Goal: Task Accomplishment & Management: Manage account settings

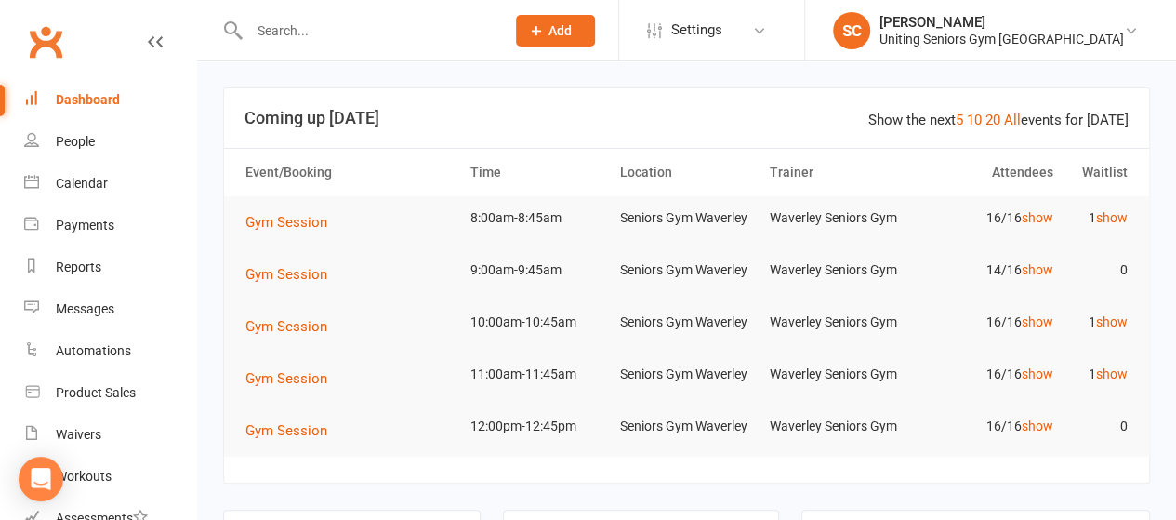
click at [322, 29] on input "text" at bounding box center [368, 31] width 248 height 26
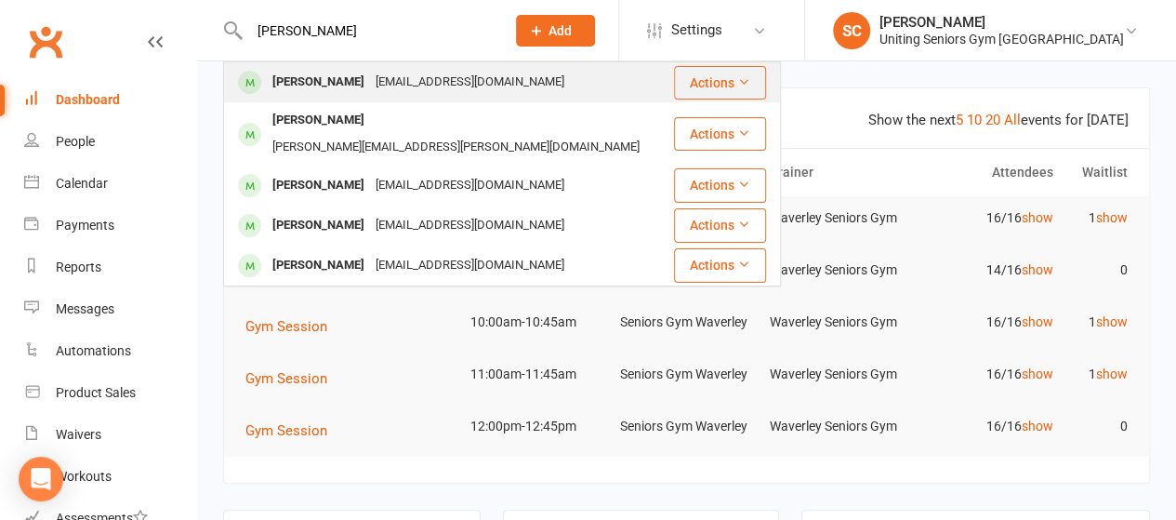
type input "[PERSON_NAME]"
click at [338, 75] on div "[PERSON_NAME]" at bounding box center [318, 82] width 103 height 27
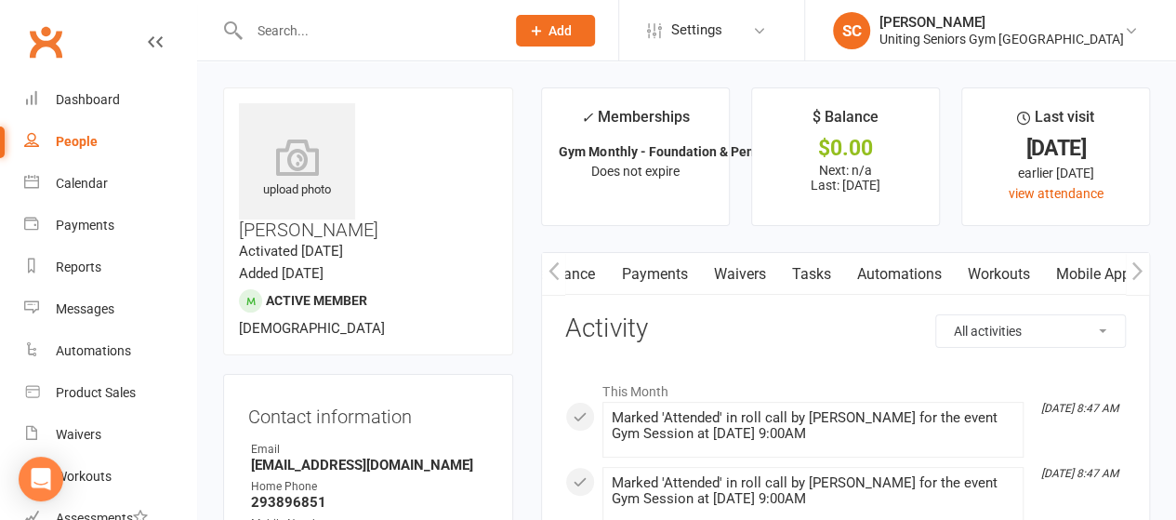
scroll to position [0, 370]
click at [974, 282] on link "Mobile App" at bounding box center [979, 274] width 100 height 43
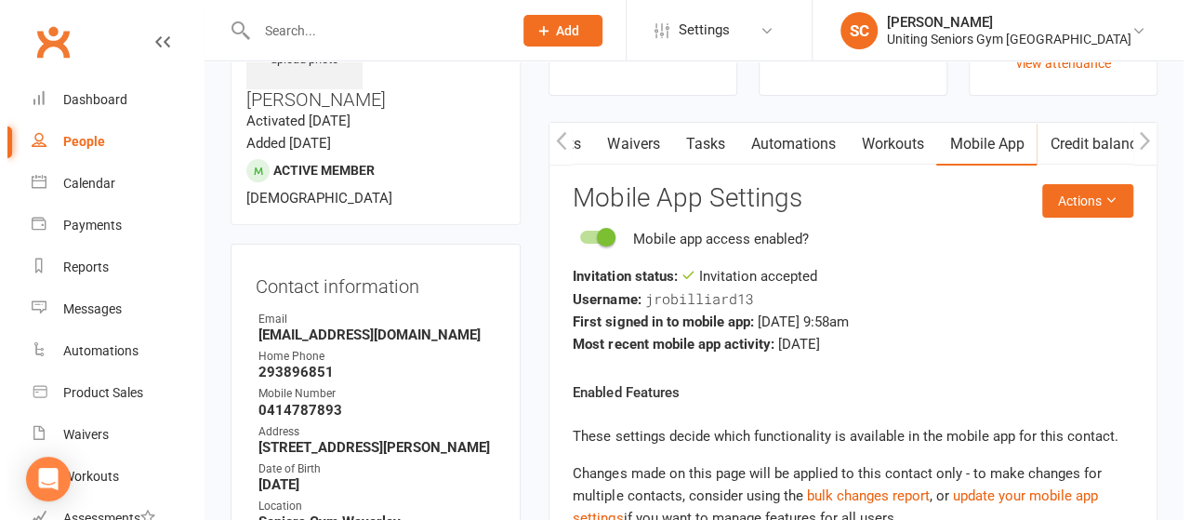
scroll to position [131, 0]
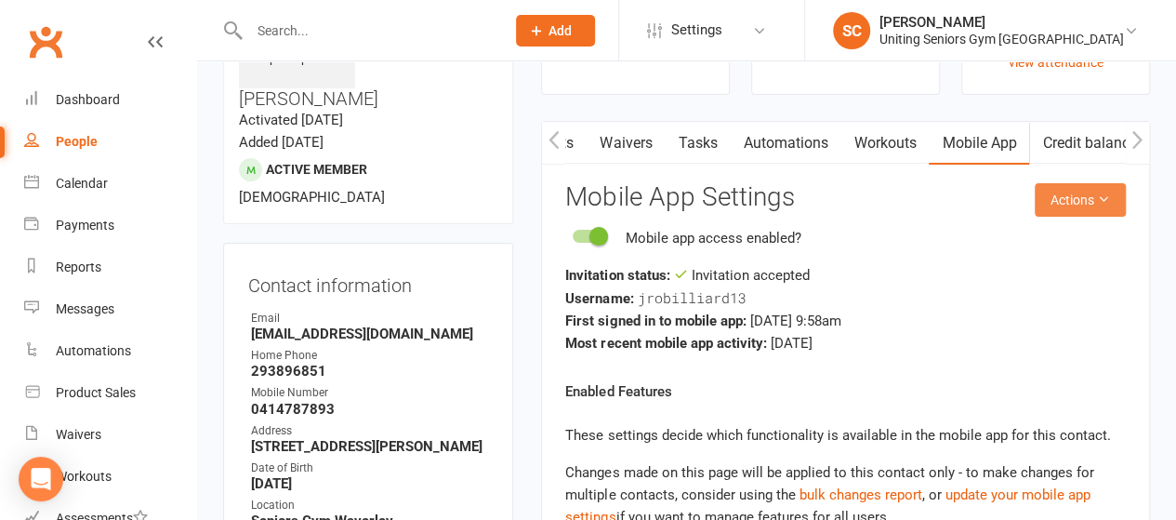
click at [1082, 198] on button "Actions" at bounding box center [1080, 199] width 91 height 33
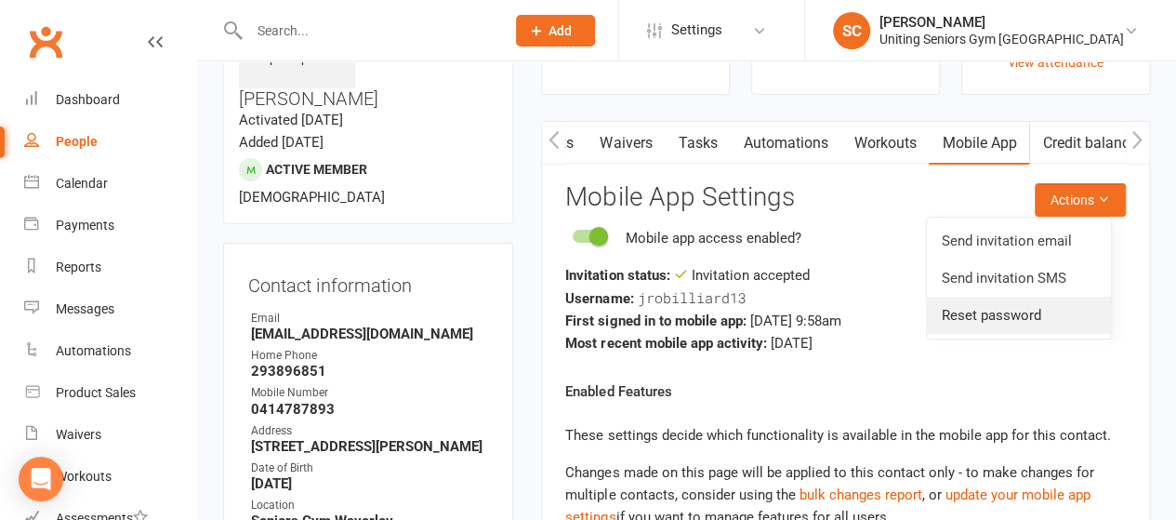
click at [990, 304] on link "Reset password" at bounding box center [1019, 315] width 184 height 37
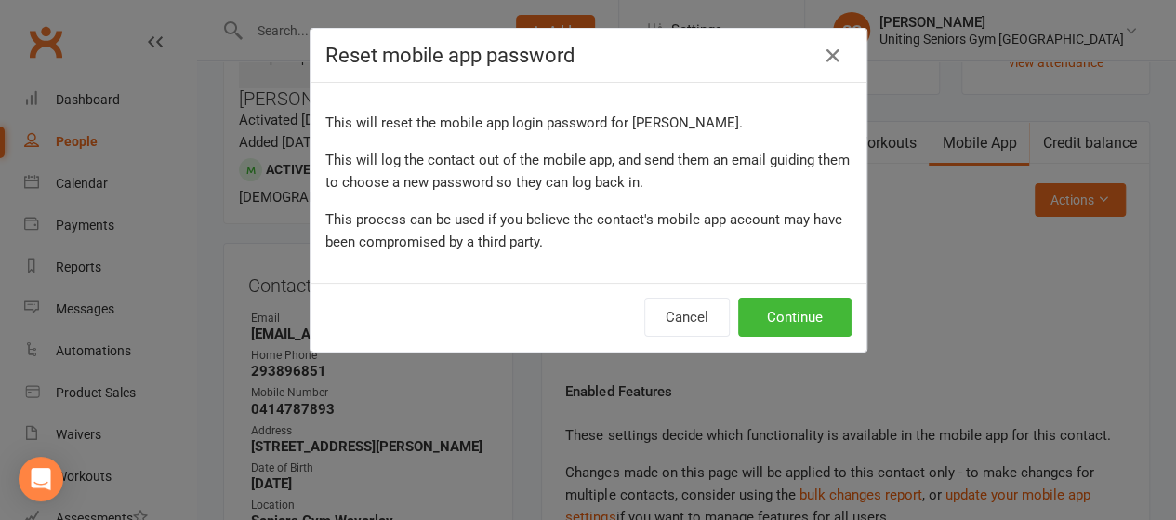
scroll to position [0, 361]
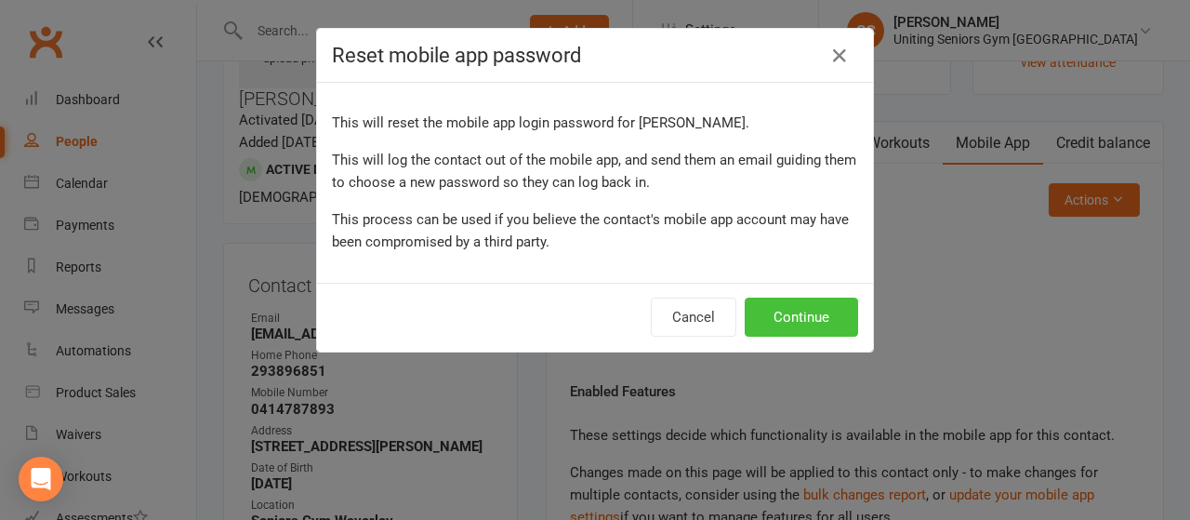
click at [805, 308] on button "Continue" at bounding box center [801, 316] width 113 height 39
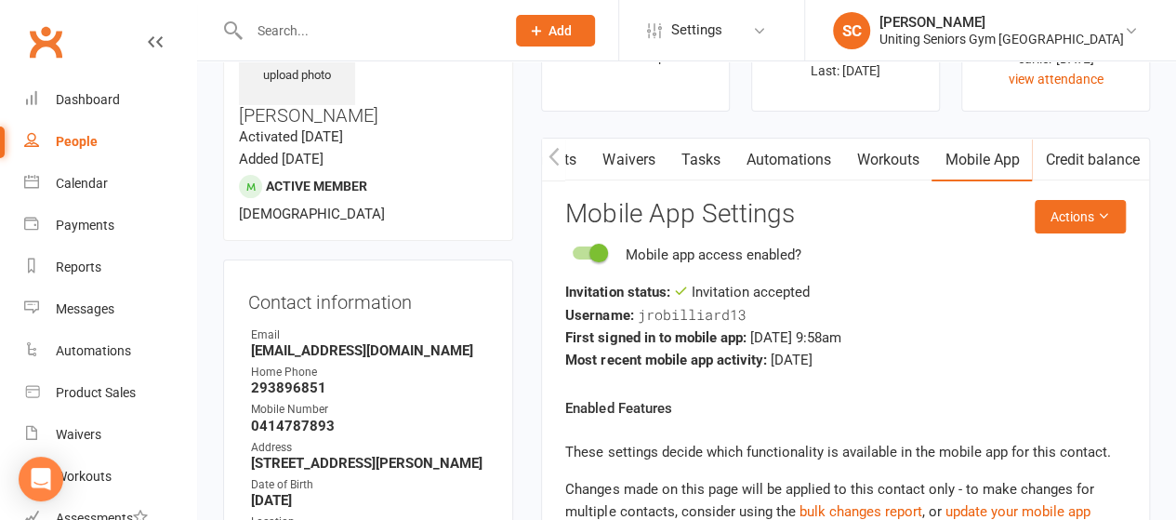
scroll to position [0, 0]
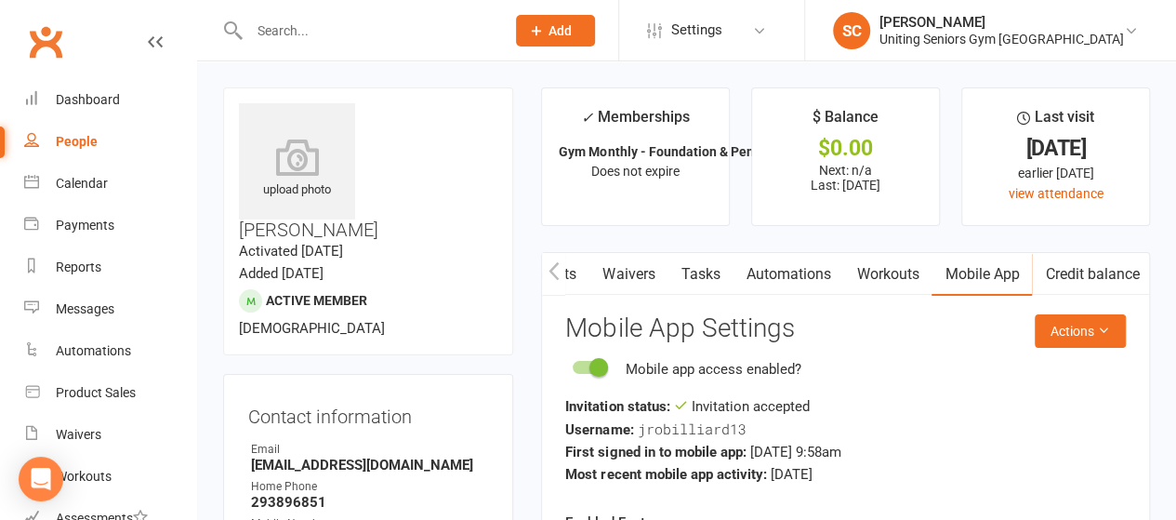
click at [290, 33] on input "text" at bounding box center [368, 31] width 248 height 26
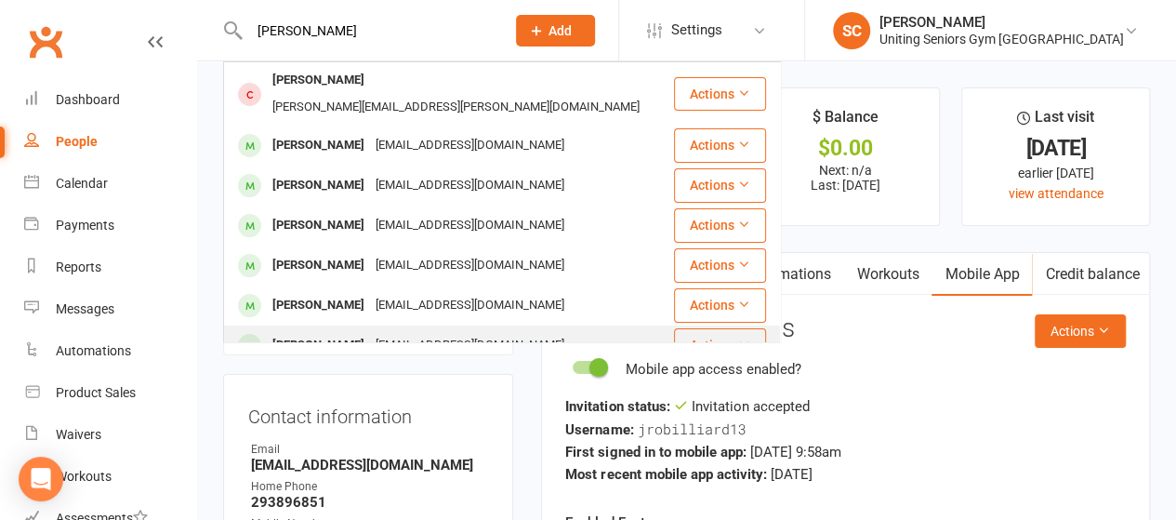
type input "[PERSON_NAME]"
click at [309, 332] on div "[PERSON_NAME]" at bounding box center [318, 345] width 103 height 27
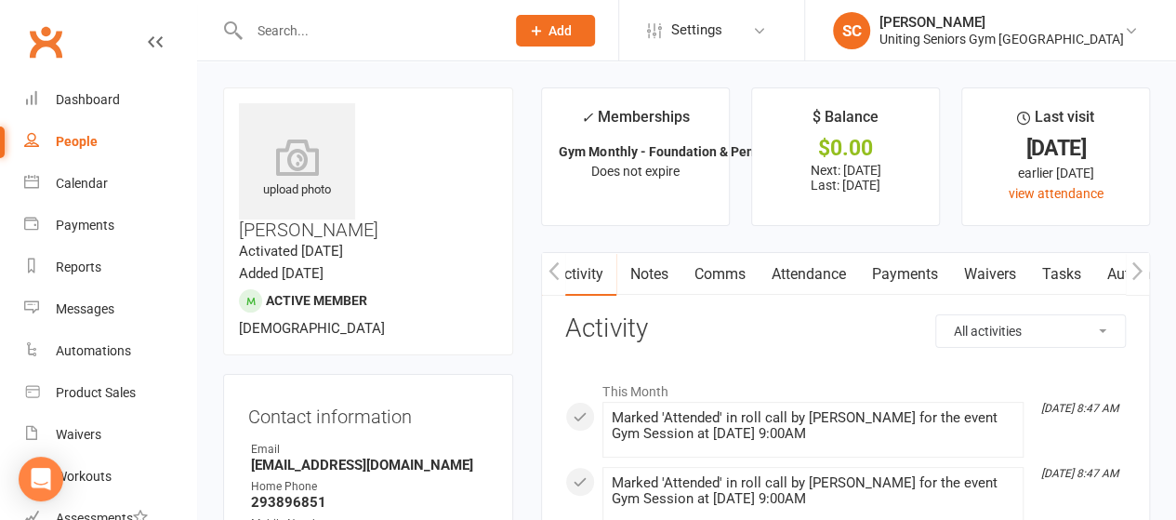
scroll to position [0, 370]
click at [996, 264] on link "Mobile App" at bounding box center [979, 274] width 100 height 43
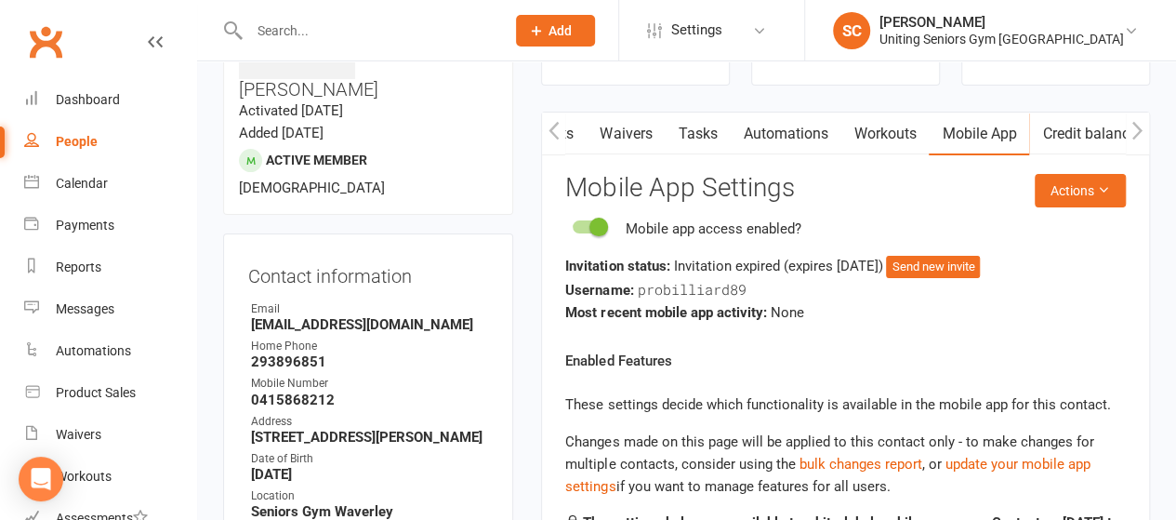
scroll to position [159, 0]
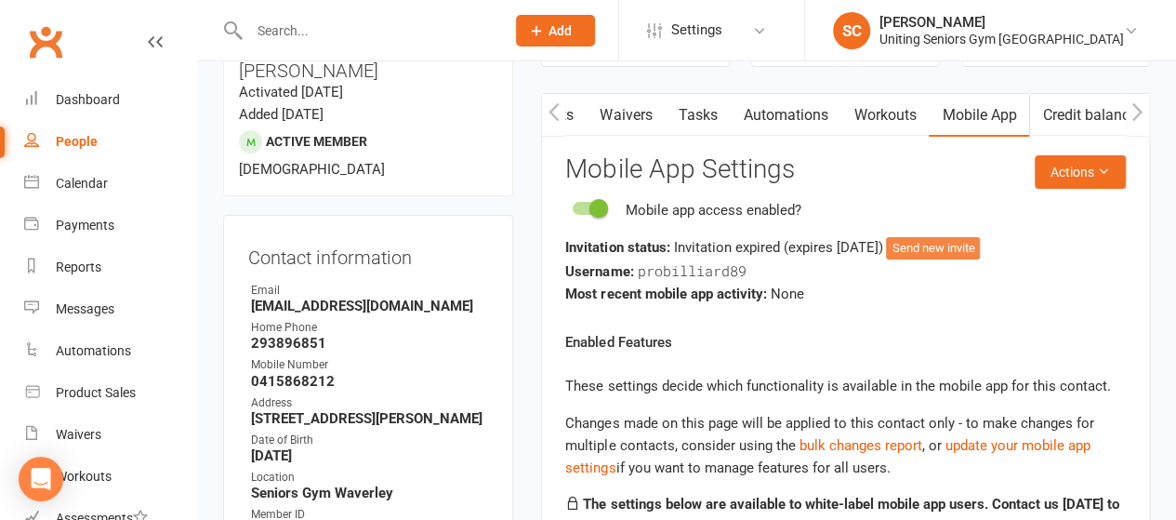
click at [980, 243] on button "Send new invite" at bounding box center [933, 248] width 94 height 22
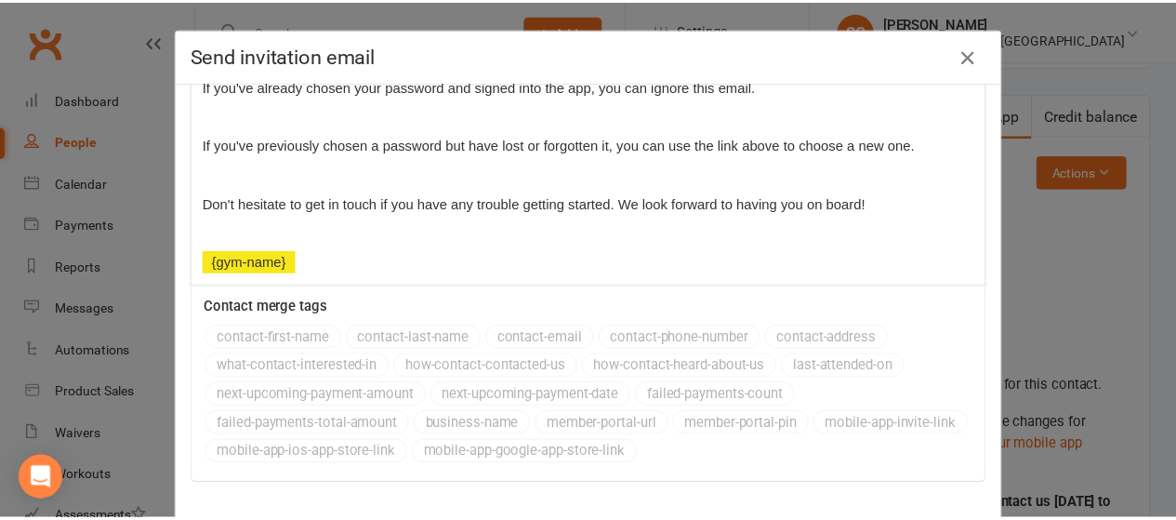
scroll to position [95, 0]
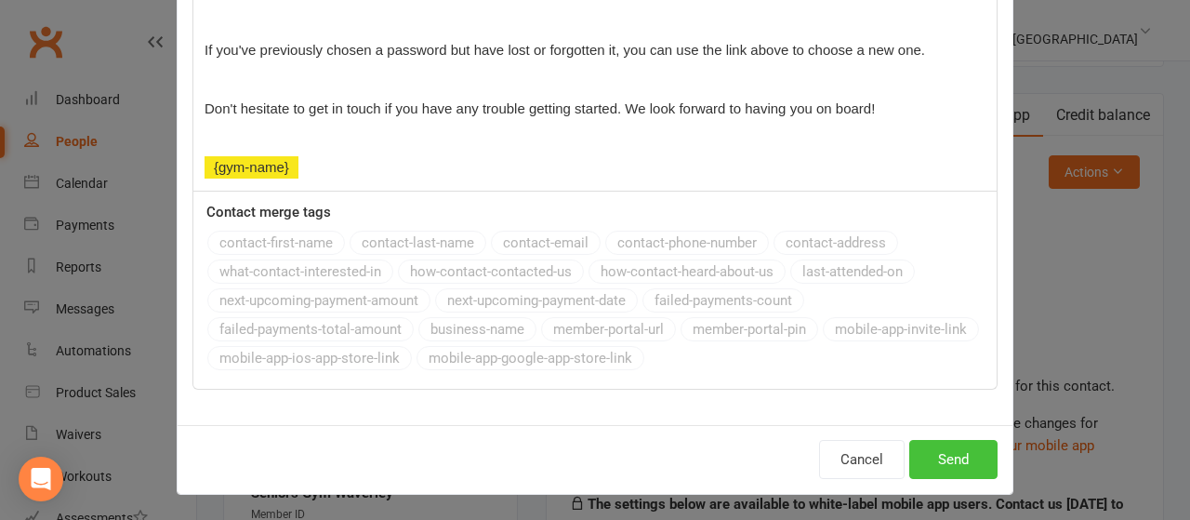
click at [933, 472] on button "Send" at bounding box center [953, 459] width 88 height 39
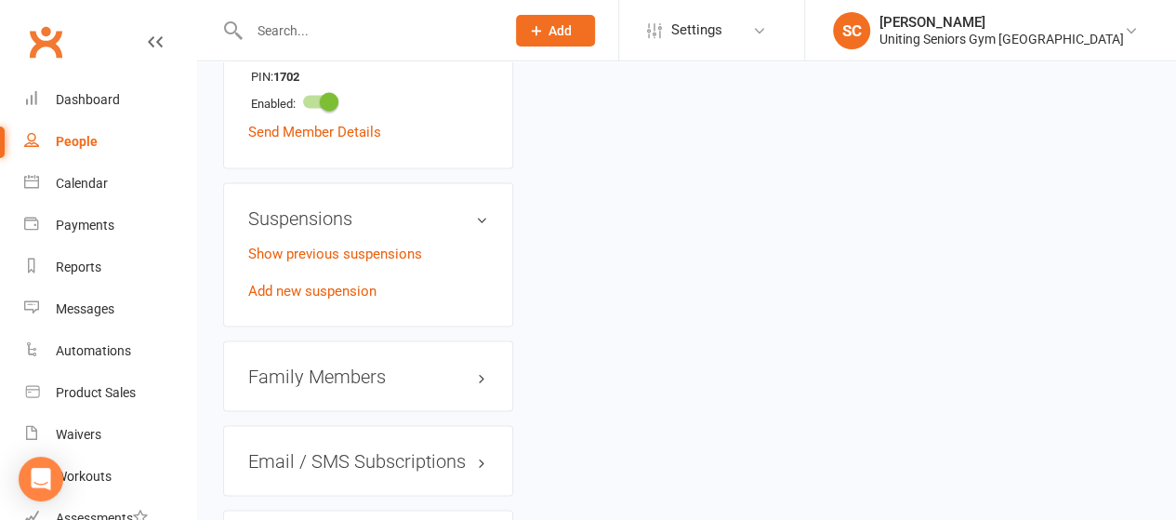
scroll to position [1586, 0]
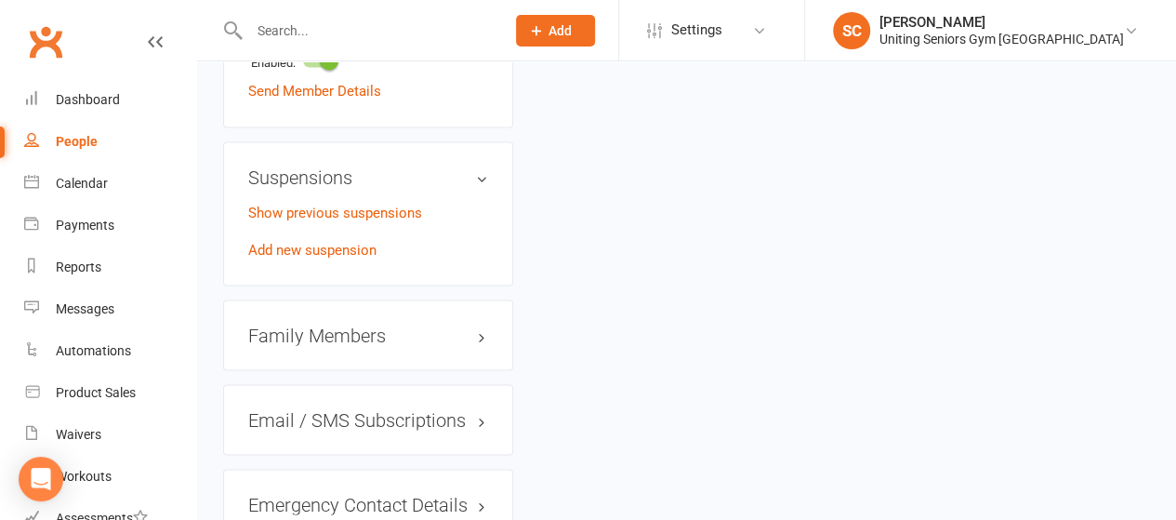
click at [474, 324] on h3 "Family Members" at bounding box center [368, 334] width 240 height 20
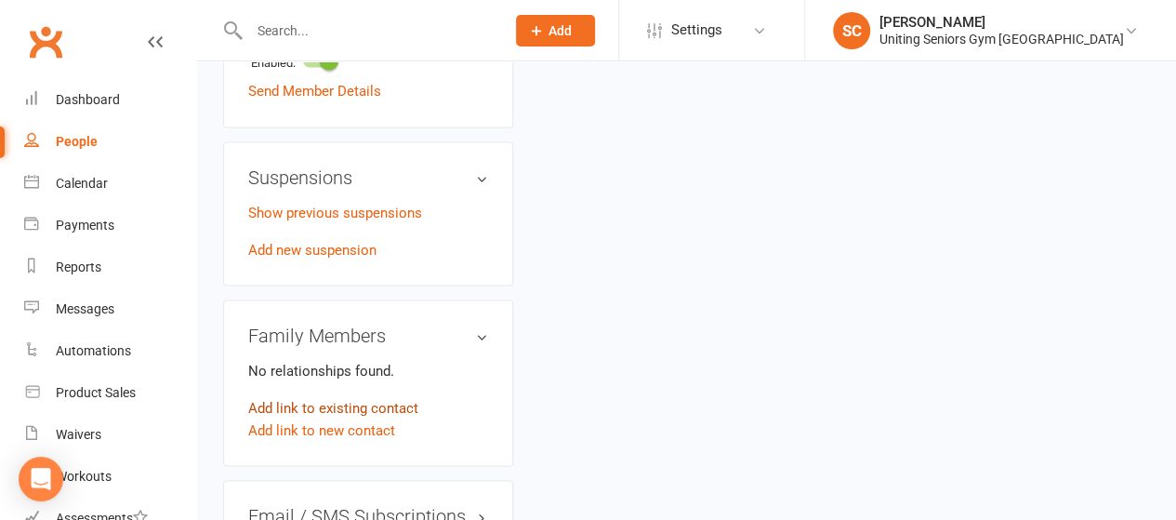
click at [324, 396] on link "Add link to existing contact" at bounding box center [333, 407] width 170 height 22
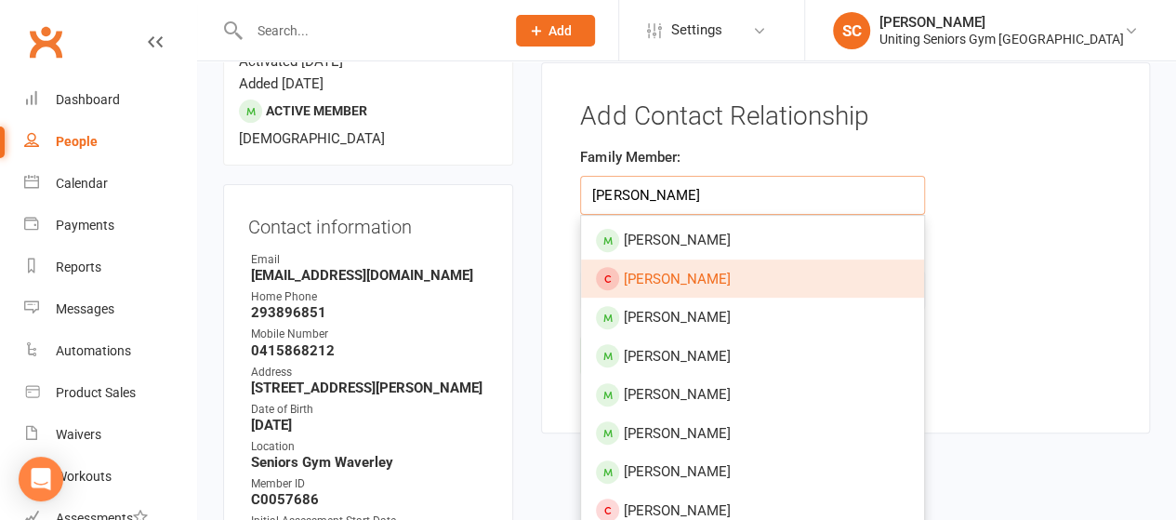
scroll to position [191, 0]
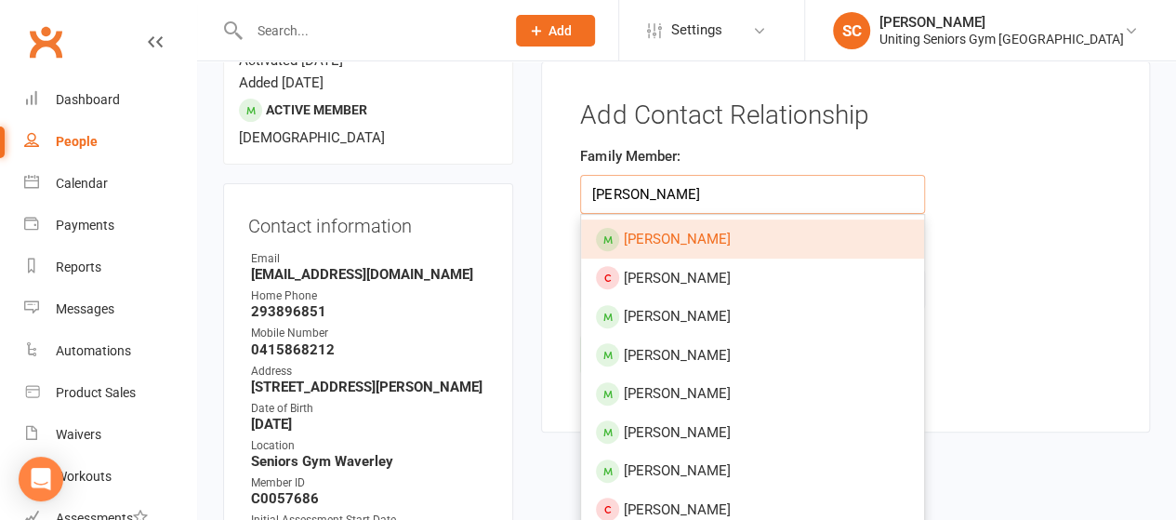
type input "[PERSON_NAME]"
click at [665, 239] on span "[PERSON_NAME]" at bounding box center [676, 239] width 107 height 17
type input "[PERSON_NAME]"
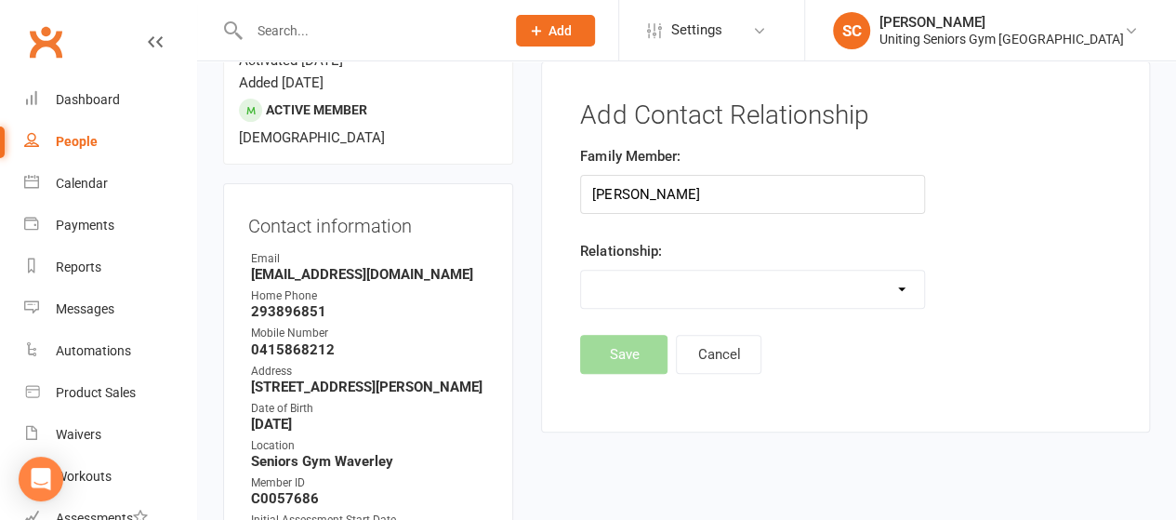
click at [651, 290] on select "Parent / Guardian Child Sibling (parent not in system) Spouse / Partner Cousin …" at bounding box center [752, 288] width 342 height 37
select select "3"
click at [581, 270] on select "Parent / Guardian Child Sibling (parent not in system) Spouse / Partner Cousin …" at bounding box center [752, 288] width 342 height 37
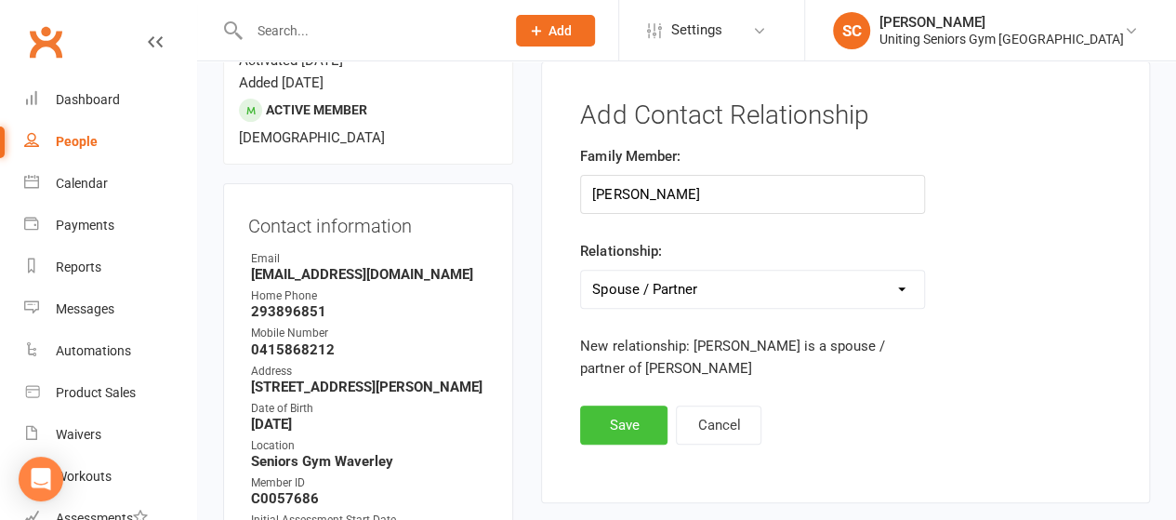
click at [616, 426] on button "Save" at bounding box center [623, 424] width 87 height 39
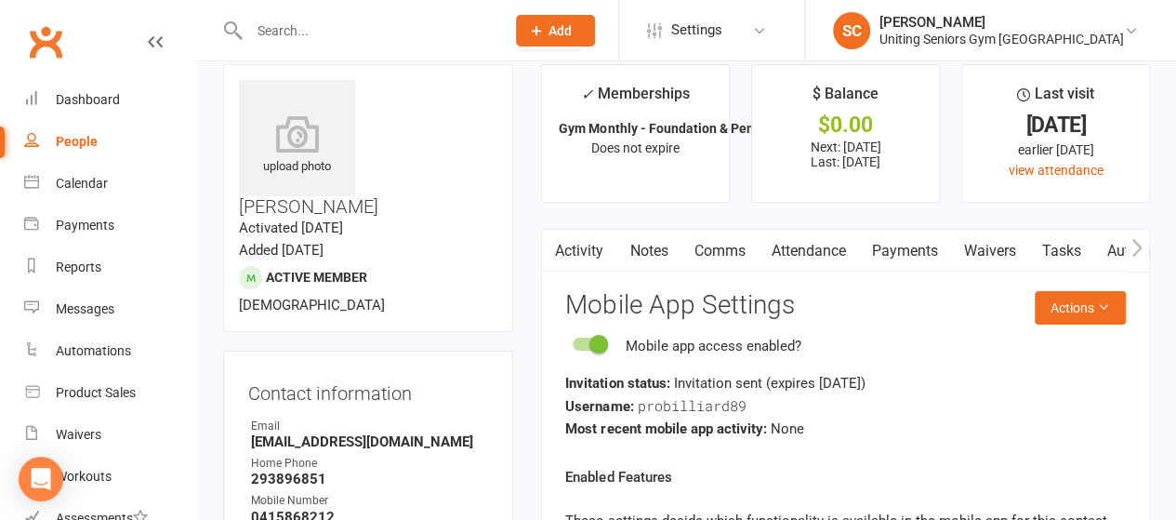
scroll to position [22, 0]
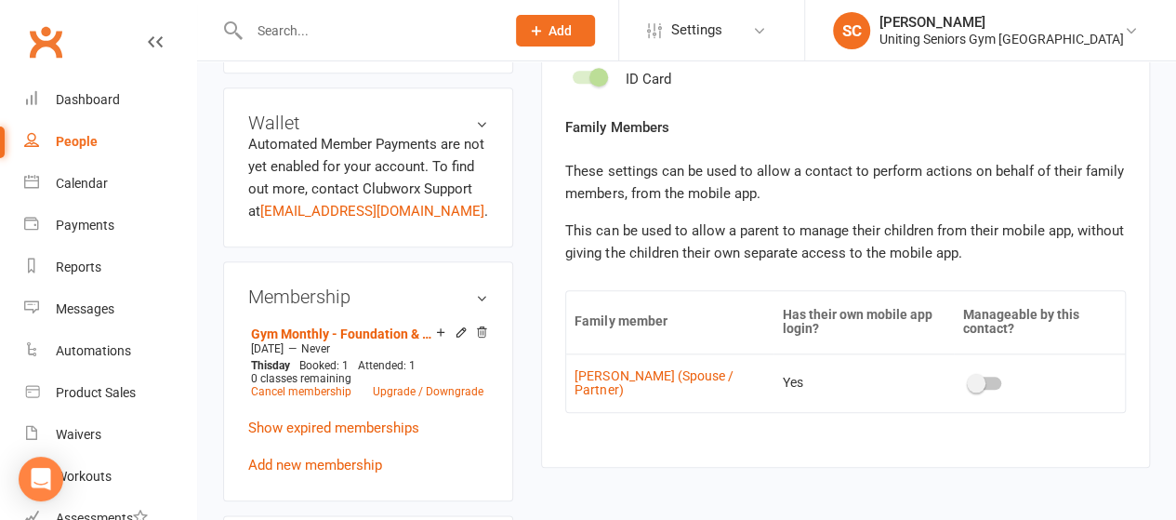
scroll to position [822, 0]
click at [982, 384] on div at bounding box center [985, 382] width 32 height 13
click at [969, 379] on input "checkbox" at bounding box center [969, 379] width 0 height 0
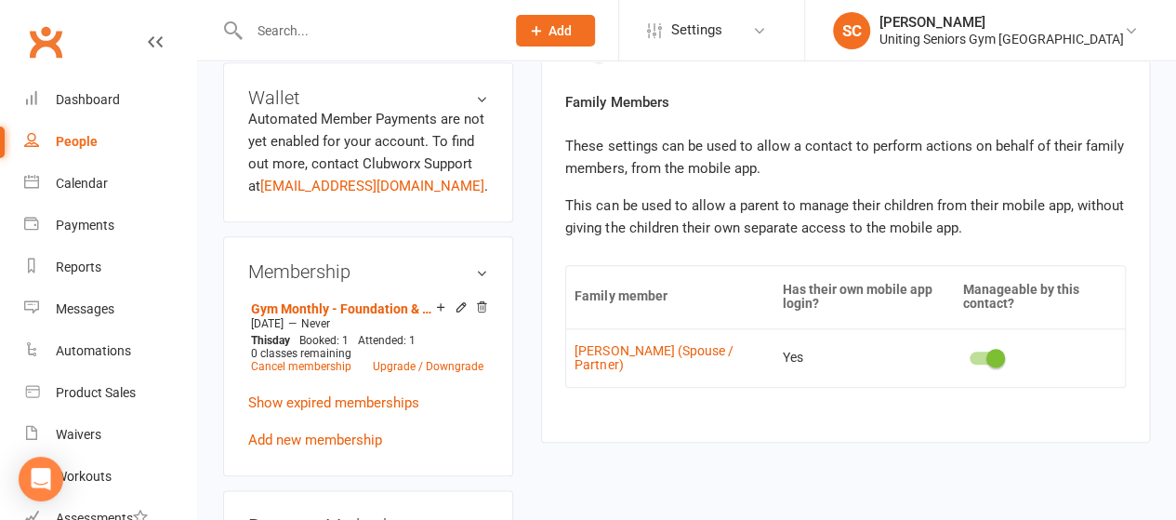
scroll to position [837, 0]
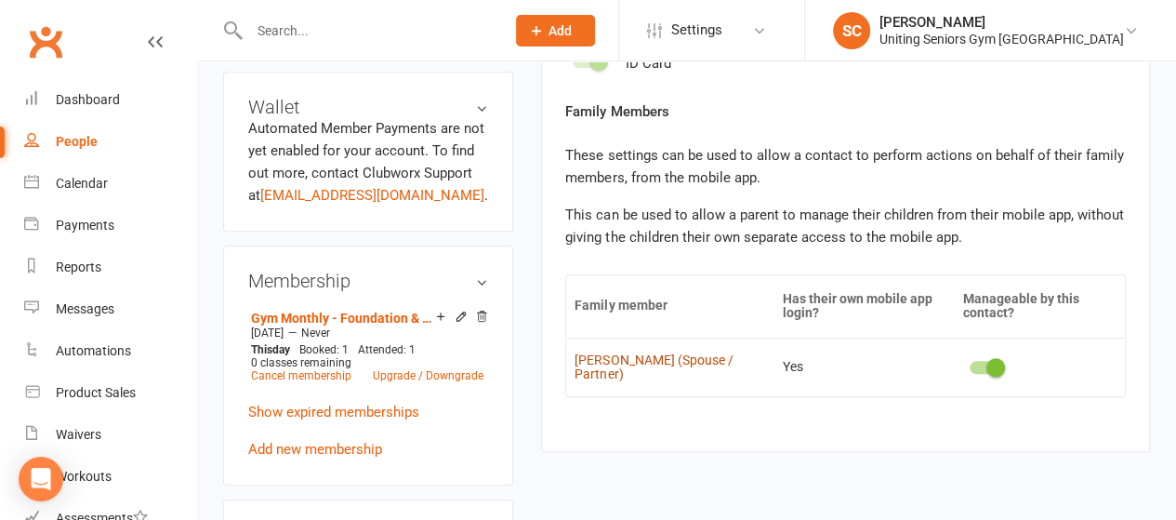
click at [675, 365] on link "Jo Robilliard (Spouse / Partner)" at bounding box center [669, 367] width 191 height 29
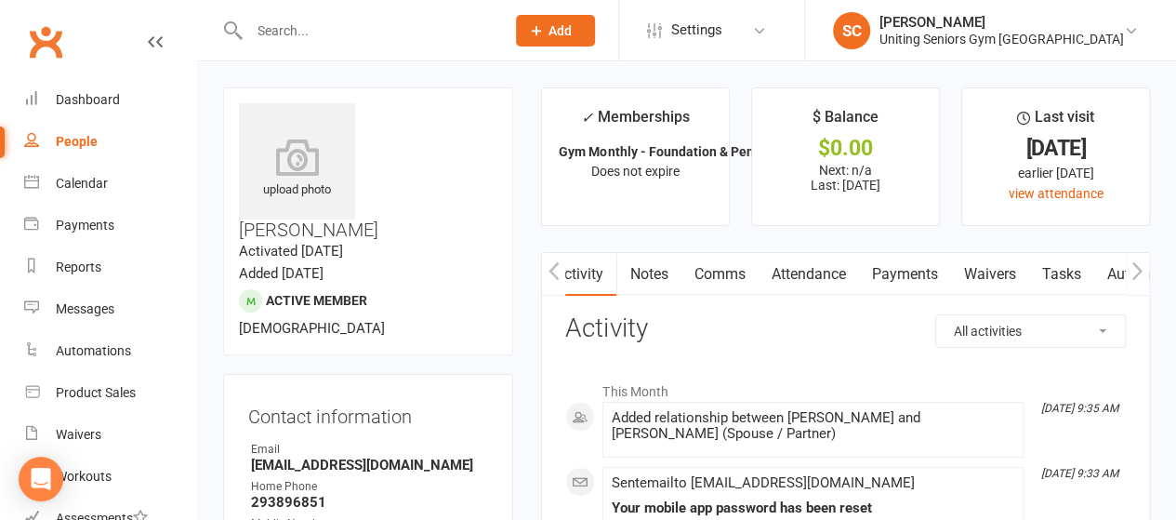
scroll to position [0, 370]
click at [989, 278] on link "Mobile App" at bounding box center [979, 274] width 100 height 43
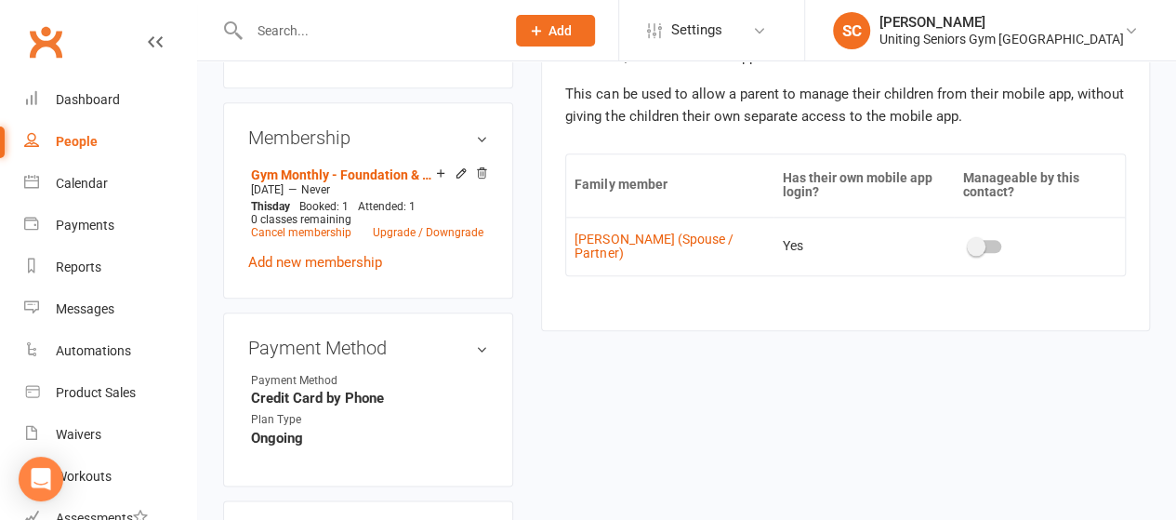
scroll to position [1036, 0]
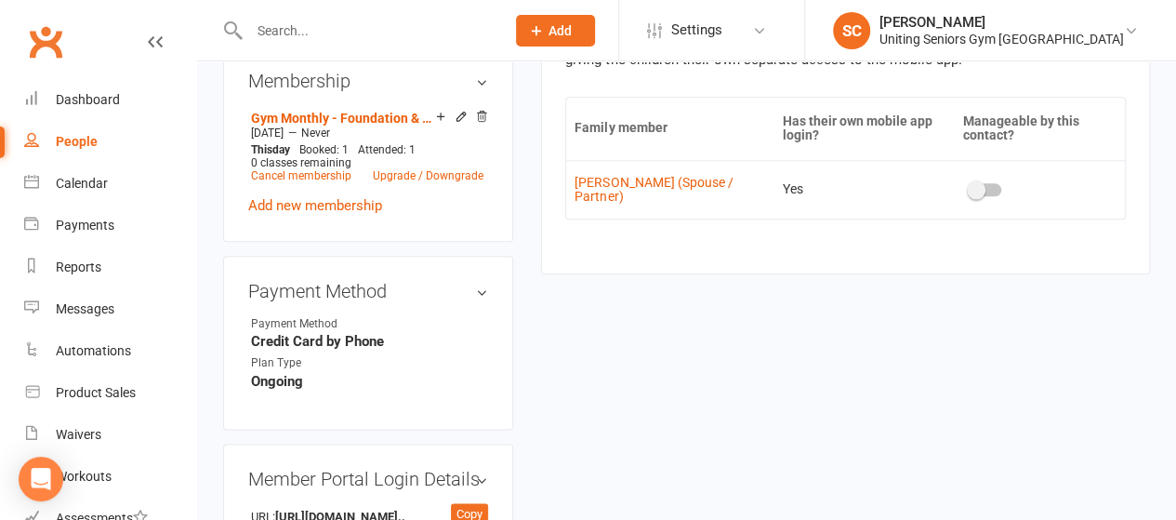
click at [988, 183] on td at bounding box center [1039, 189] width 171 height 59
click at [967, 189] on span at bounding box center [976, 189] width 19 height 19
click at [969, 187] on input "checkbox" at bounding box center [969, 187] width 0 height 0
